Goal: Find specific page/section: Find specific page/section

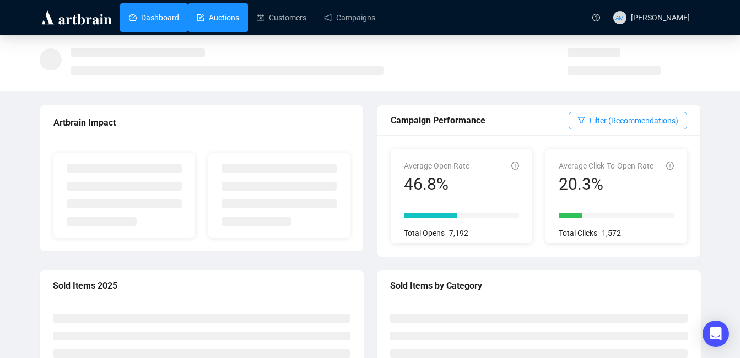
drag, startPoint x: 0, startPoint y: 0, endPoint x: 218, endPoint y: 19, distance: 219.0
click at [218, 19] on link "Auctions" at bounding box center [218, 17] width 42 height 29
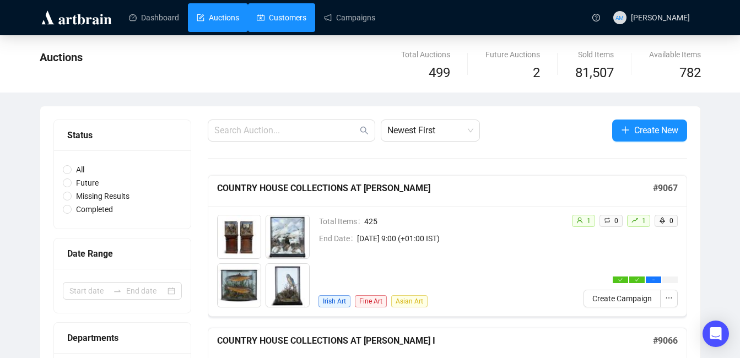
click at [288, 24] on link "Customers" at bounding box center [282, 17] width 50 height 29
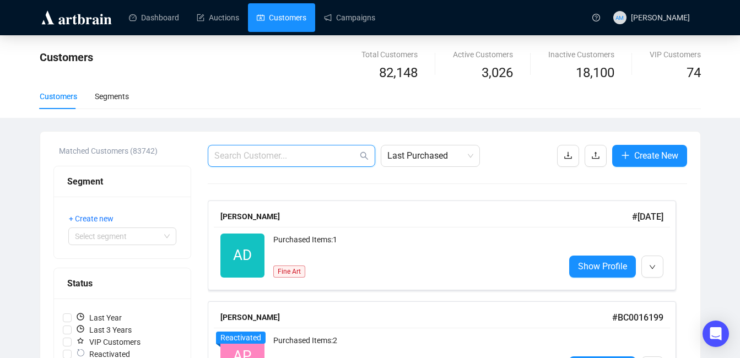
click at [280, 157] on input "text" at bounding box center [285, 155] width 143 height 13
paste input "<[EMAIL_ADDRESS][DOMAIN_NAME]>"
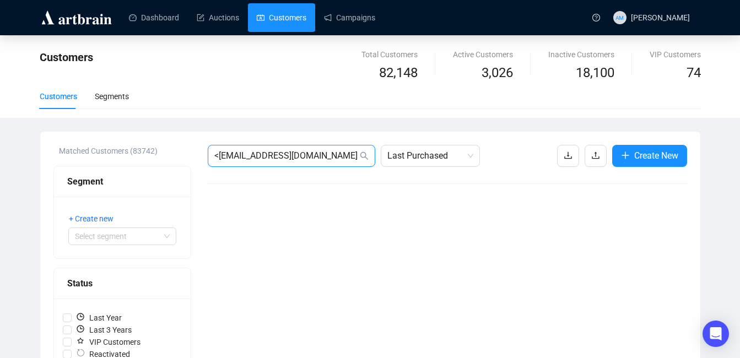
click at [221, 156] on input "<[EMAIL_ADDRESS][DOMAIN_NAME]" at bounding box center [285, 155] width 143 height 13
click at [406, 161] on span "Last Purchased" at bounding box center [430, 155] width 86 height 21
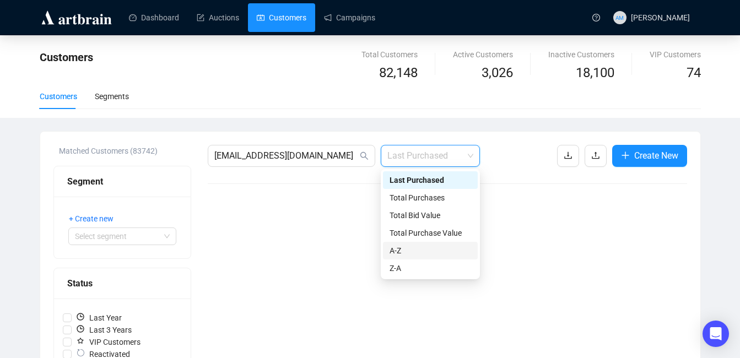
click at [424, 253] on div "A-Z" at bounding box center [430, 251] width 82 height 12
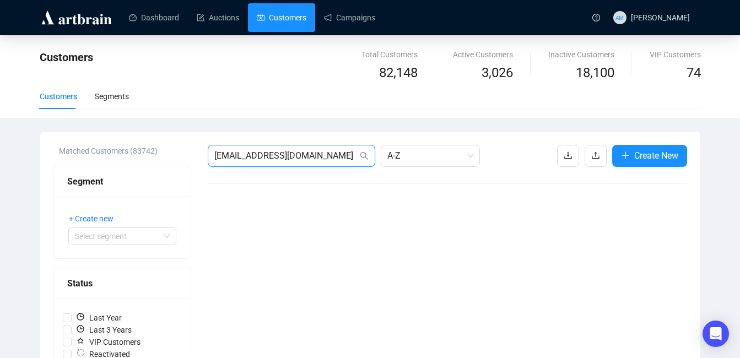
click at [310, 153] on input "[EMAIL_ADDRESS][DOMAIN_NAME]" at bounding box center [285, 155] width 143 height 13
drag, startPoint x: 318, startPoint y: 153, endPoint x: 334, endPoint y: 1, distance: 153.5
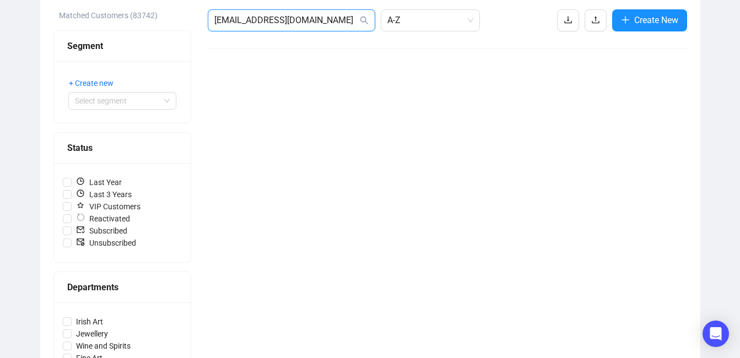
scroll to position [83, 0]
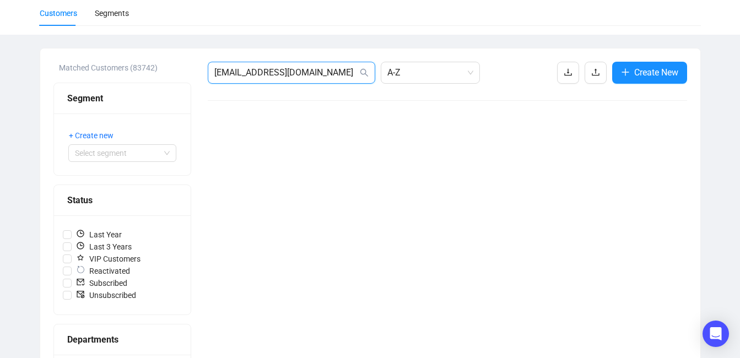
click at [244, 71] on input "[EMAIL_ADDRESS][DOMAIN_NAME]" at bounding box center [285, 72] width 143 height 13
click at [277, 74] on input "[DOMAIN_NAME]" at bounding box center [285, 72] width 143 height 13
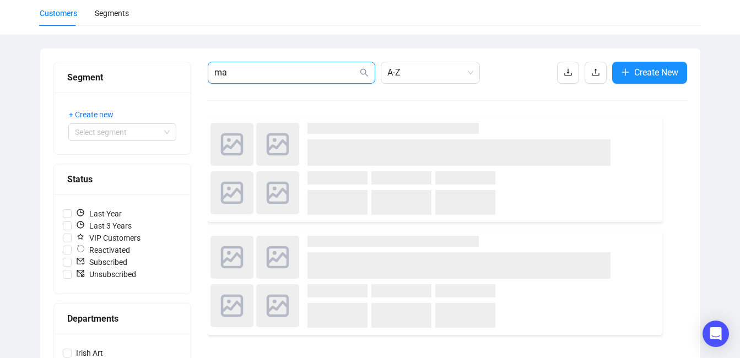
type input "m"
paste input "<[EMAIL_ADDRESS][DOMAIN_NAME]>"
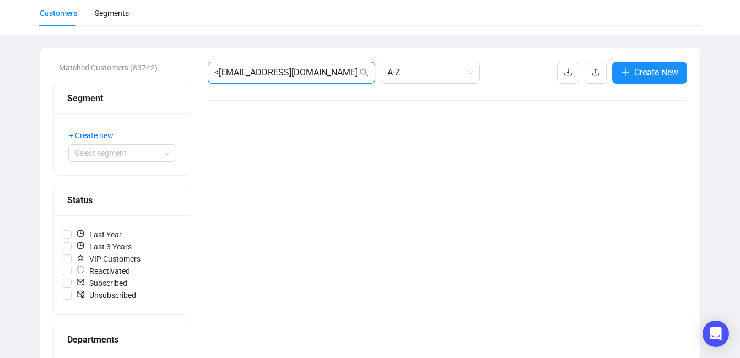
click at [219, 75] on input "<[EMAIL_ADDRESS][DOMAIN_NAME]" at bounding box center [285, 72] width 143 height 13
click at [364, 75] on icon "search" at bounding box center [364, 72] width 9 height 9
click at [318, 79] on span "[EMAIL_ADDRESS][DOMAIN_NAME]" at bounding box center [291, 73] width 167 height 22
click at [320, 68] on input "[EMAIL_ADDRESS][DOMAIN_NAME]" at bounding box center [285, 72] width 143 height 13
click at [363, 72] on icon "search" at bounding box center [364, 72] width 9 height 9
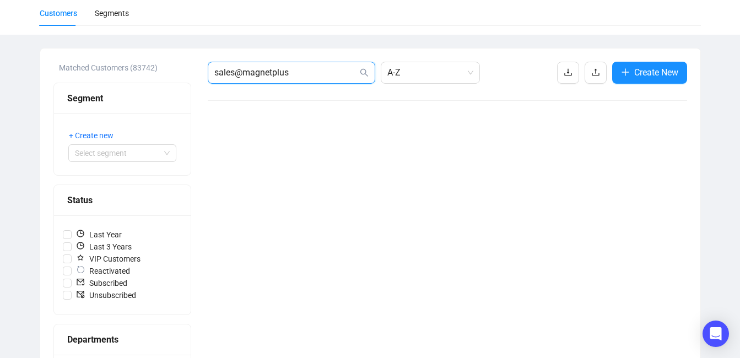
click at [242, 71] on input "sales@magnetplus" at bounding box center [285, 72] width 143 height 13
click at [288, 76] on input "magnetplus" at bounding box center [285, 72] width 143 height 13
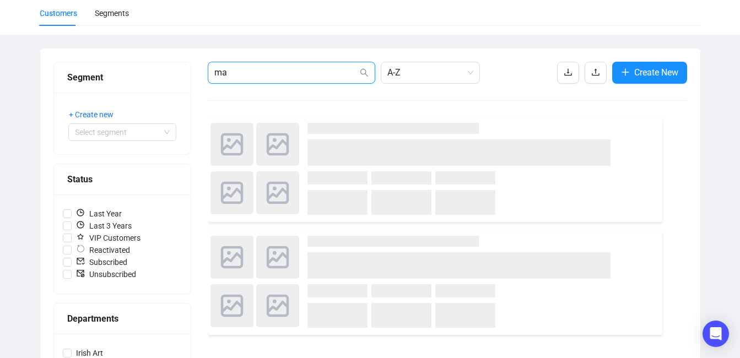
type input "m"
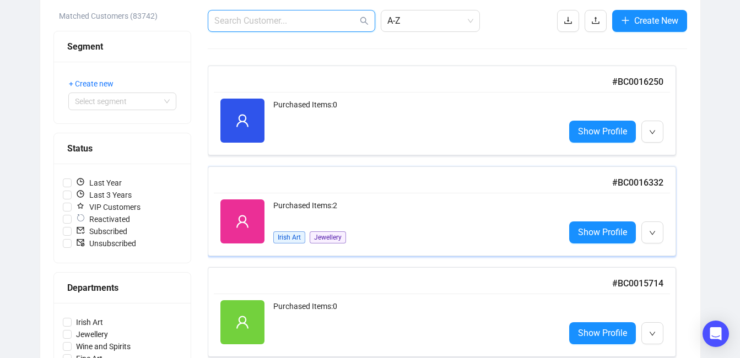
scroll to position [109, 0]
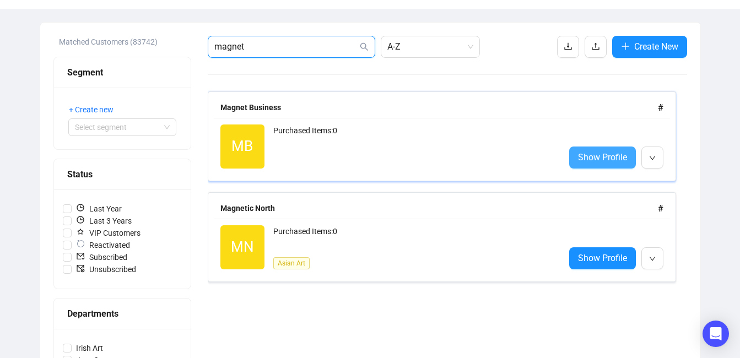
type input "magnet"
click at [625, 155] on span "Show Profile" at bounding box center [602, 157] width 49 height 14
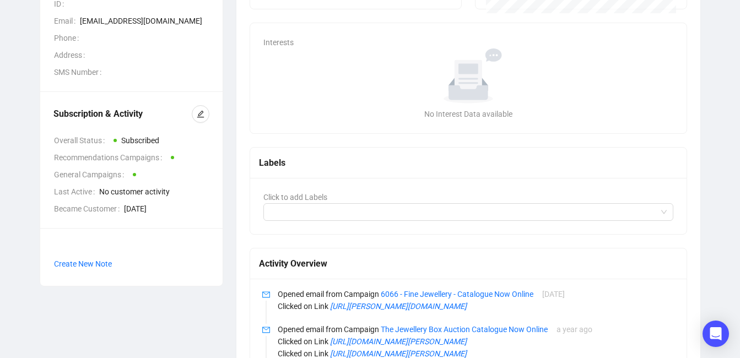
scroll to position [190, 0]
click at [88, 264] on span "Create New Note" at bounding box center [83, 263] width 58 height 9
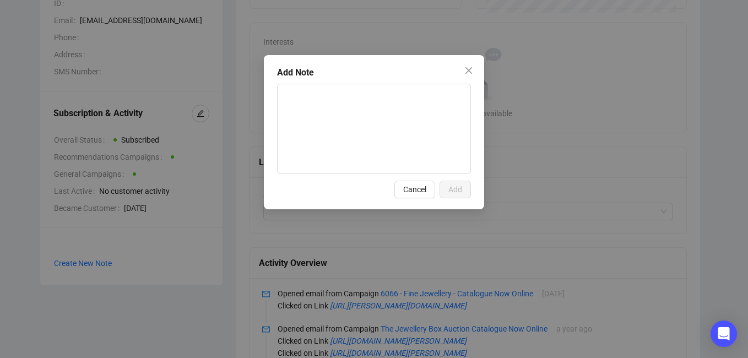
click at [427, 192] on button "Cancel" at bounding box center [414, 190] width 41 height 18
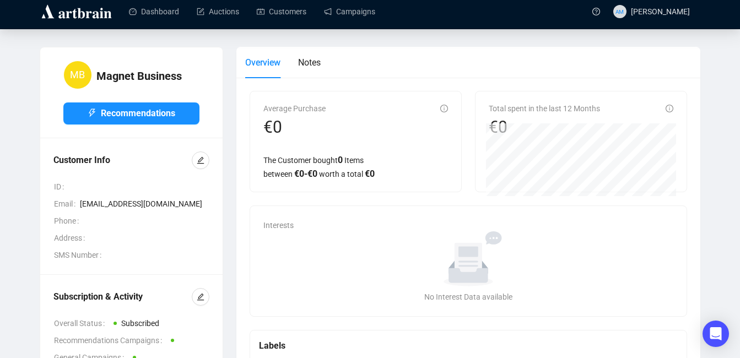
scroll to position [0, 0]
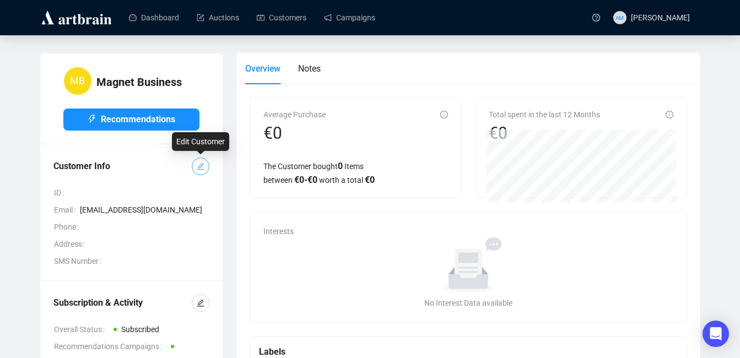
click at [199, 165] on icon "edit" at bounding box center [201, 167] width 8 height 8
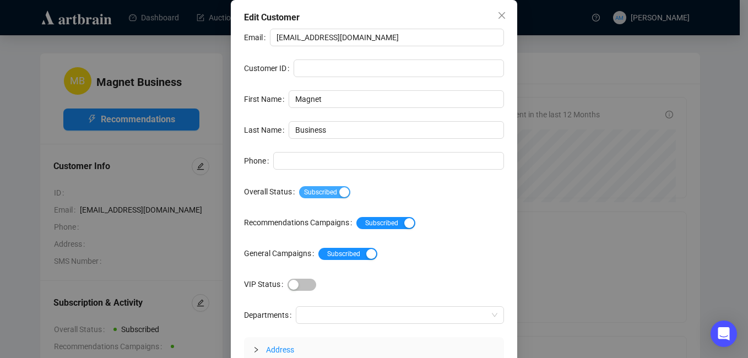
click at [332, 187] on span "Subscribed" at bounding box center [324, 192] width 51 height 12
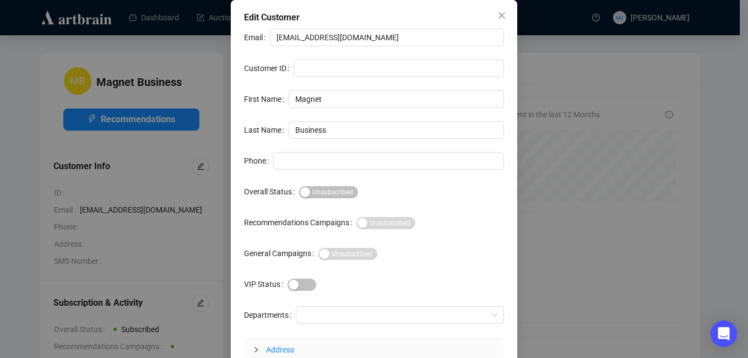
click at [493, 21] on button "Close" at bounding box center [502, 16] width 18 height 18
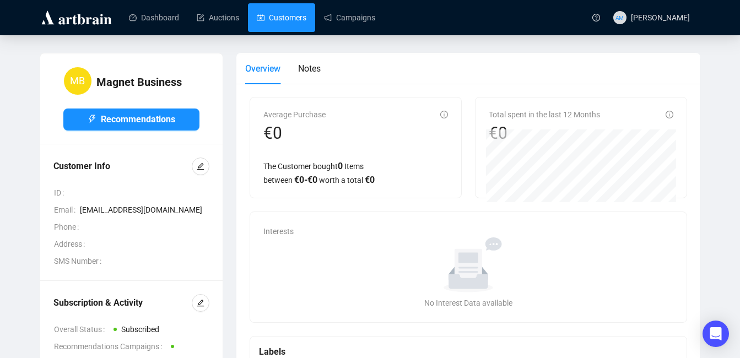
click at [276, 10] on link "Customers" at bounding box center [282, 17] width 50 height 29
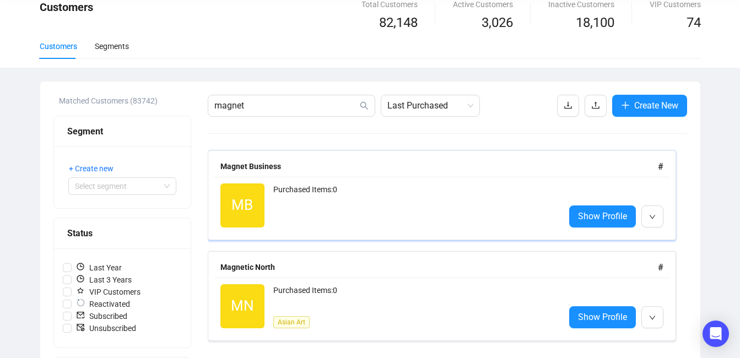
scroll to position [79, 0]
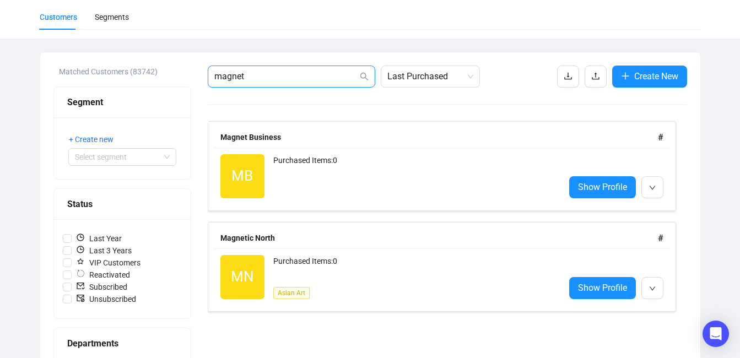
click at [291, 80] on input "magnet" at bounding box center [285, 76] width 143 height 13
paste input "<[EMAIL_ADDRESS][DOMAIN_NAME]>"
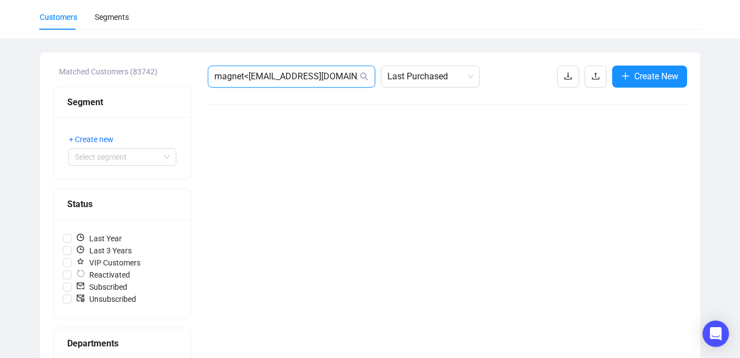
click at [247, 77] on input "magnet<[EMAIL_ADDRESS][DOMAIN_NAME]" at bounding box center [285, 76] width 143 height 13
type input "[EMAIL_ADDRESS][DOMAIN_NAME]"
click at [325, 79] on input "[EMAIL_ADDRESS][DOMAIN_NAME]" at bounding box center [285, 76] width 143 height 13
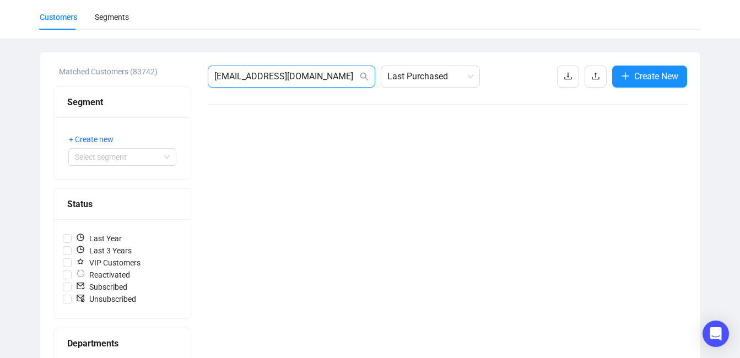
drag, startPoint x: 313, startPoint y: 81, endPoint x: 165, endPoint y: 79, distance: 148.8
click at [165, 79] on div "Matched Customers (83742) Segment + Create new Select segment Status Last Year …" at bounding box center [370, 353] width 634 height 574
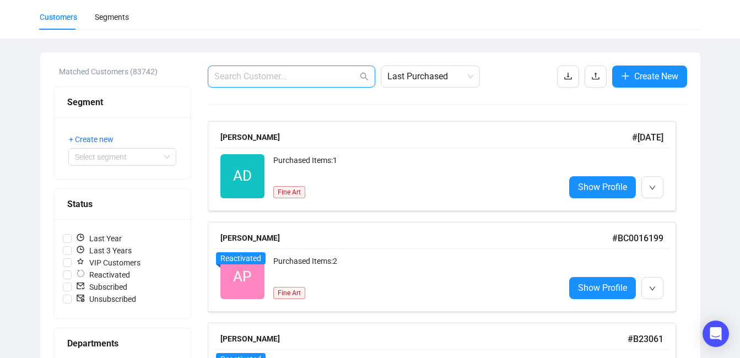
paste input "[EMAIL_ADDRESS][DOMAIN_NAME]"
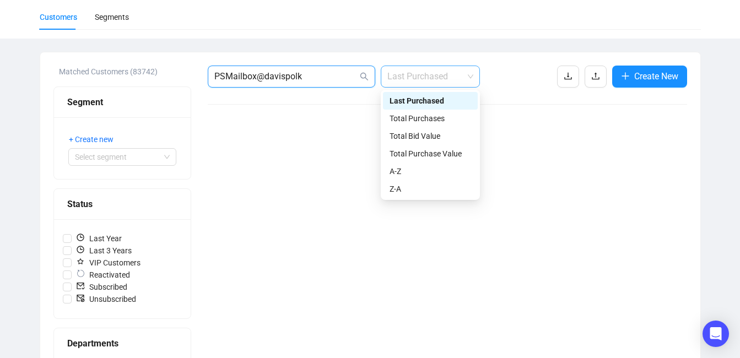
click at [463, 78] on span "Last Purchased" at bounding box center [430, 76] width 86 height 21
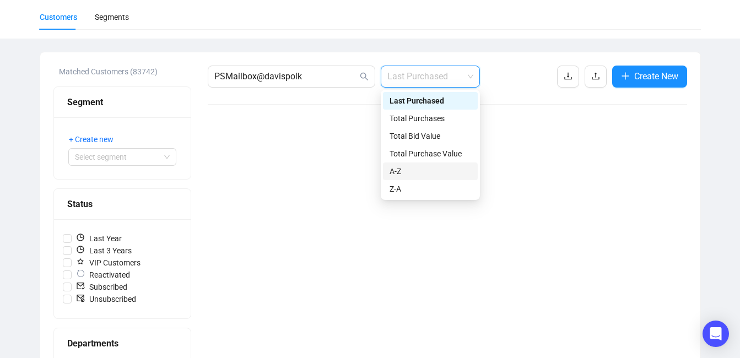
click at [433, 170] on div "A-Z" at bounding box center [430, 171] width 82 height 12
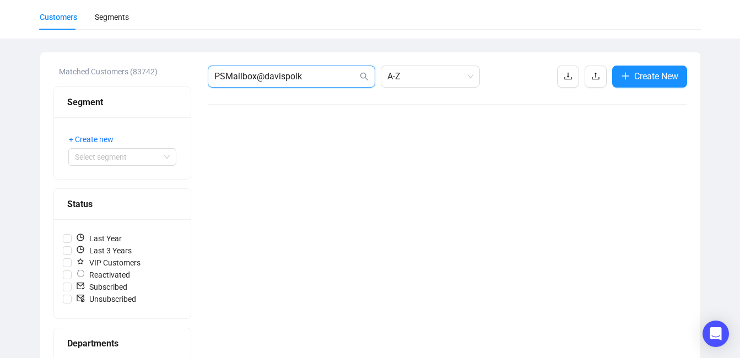
click at [343, 81] on input "PSMailbox@davispolk" at bounding box center [285, 76] width 143 height 13
click at [262, 78] on input "PSMailbox@davispol" at bounding box center [285, 76] width 143 height 13
click at [262, 78] on input "davispol" at bounding box center [285, 76] width 143 height 13
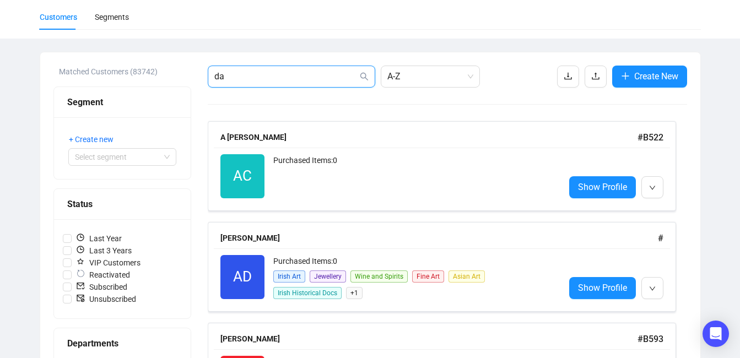
type input "d"
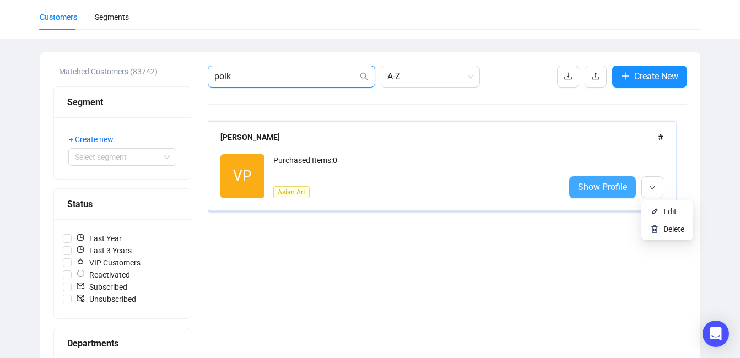
type input "polk"
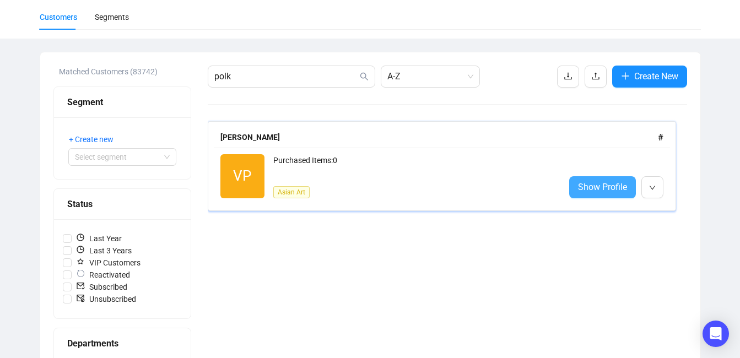
click at [612, 183] on span "Show Profile" at bounding box center [602, 187] width 49 height 14
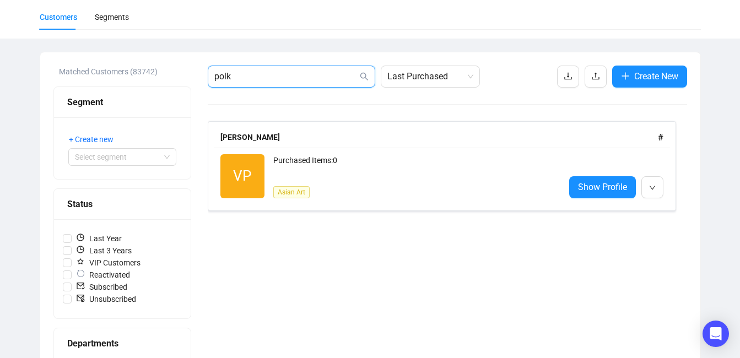
click at [284, 77] on input "polk" at bounding box center [285, 76] width 143 height 13
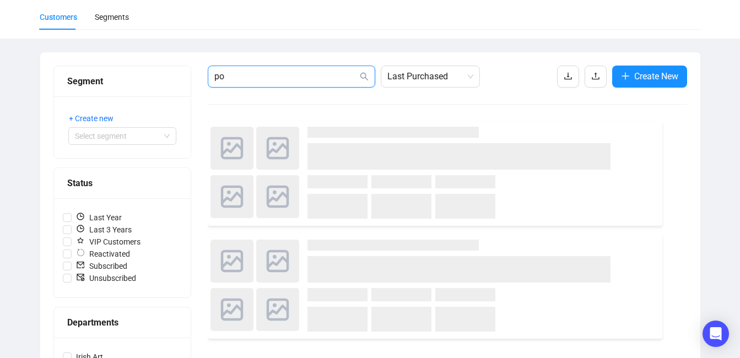
type input "p"
